Goal: Task Accomplishment & Management: Complete application form

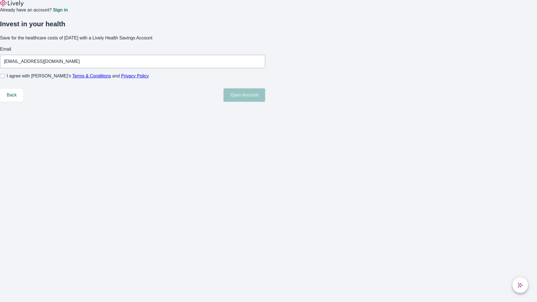
click at [4, 78] on input "I agree with Lively’s Terms & Conditions and Privacy Policy" at bounding box center [2, 76] width 4 height 4
checkbox input "true"
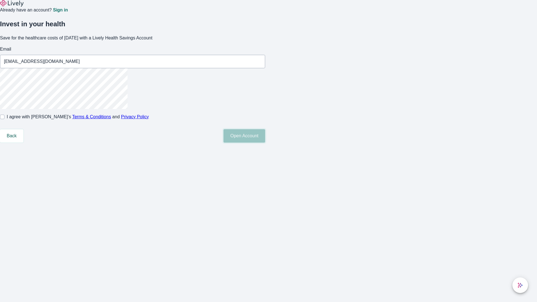
click at [265, 143] on button "Open Account" at bounding box center [245, 135] width 42 height 13
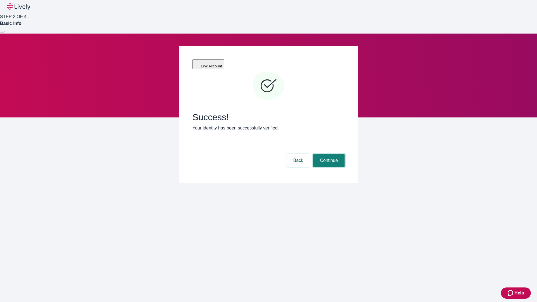
click at [328, 154] on button "Continue" at bounding box center [328, 160] width 31 height 13
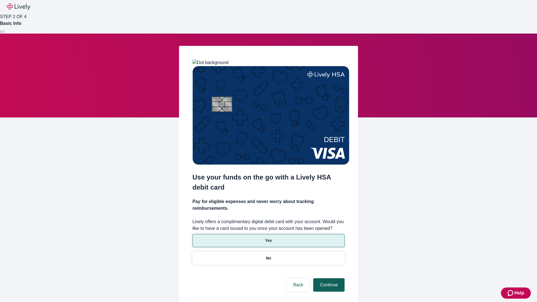
click at [268, 238] on p "Yes" at bounding box center [268, 241] width 7 height 6
click at [328, 278] on button "Continue" at bounding box center [328, 284] width 31 height 13
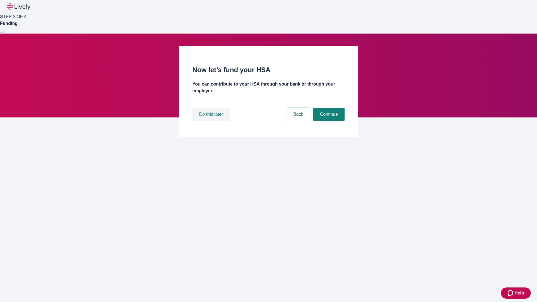
click at [212, 121] on button "Do this later" at bounding box center [210, 114] width 37 height 13
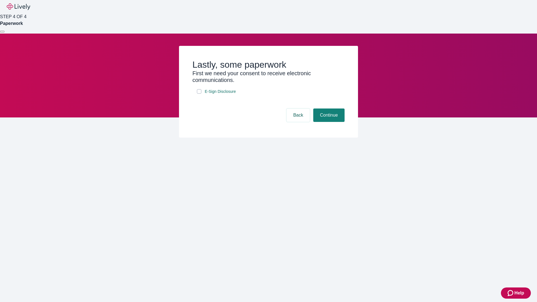
click at [199, 94] on input "E-Sign Disclosure" at bounding box center [199, 91] width 4 height 4
checkbox input "true"
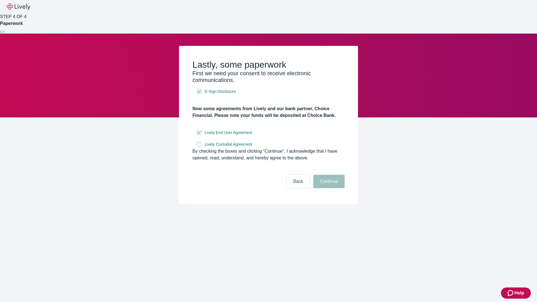
click at [199, 147] on input "Lively Custodial Agreement" at bounding box center [199, 144] width 4 height 4
checkbox input "true"
click at [328, 188] on button "Continue" at bounding box center [328, 181] width 31 height 13
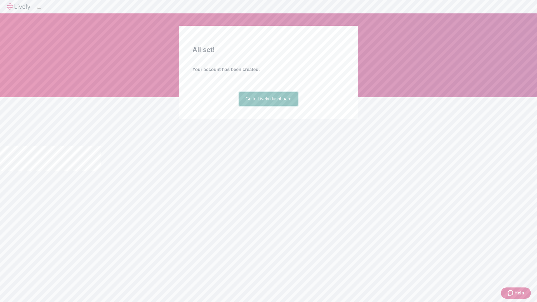
click at [268, 106] on link "Go to Lively dashboard" at bounding box center [269, 98] width 60 height 13
